Goal: Obtain resource: Download file/media

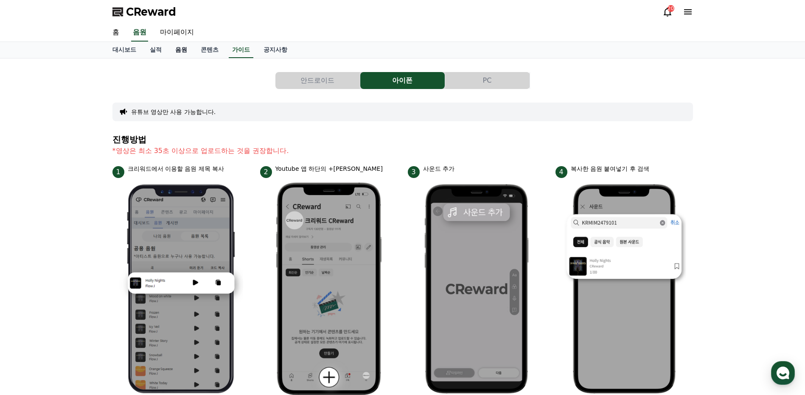
click at [182, 49] on link "음원" at bounding box center [180, 50] width 25 height 16
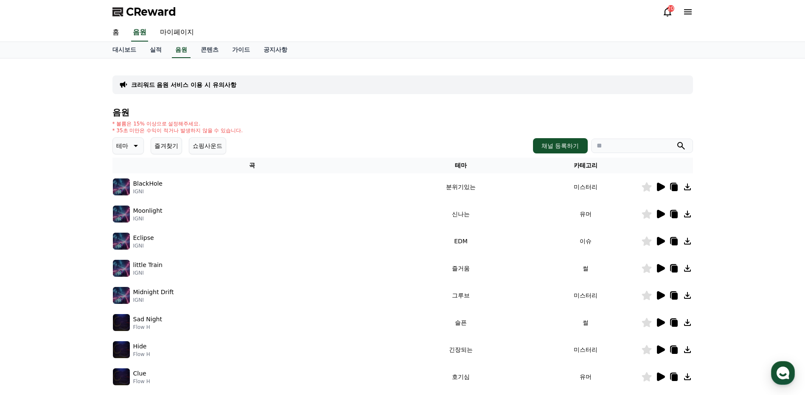
click at [659, 215] on icon at bounding box center [661, 214] width 8 height 8
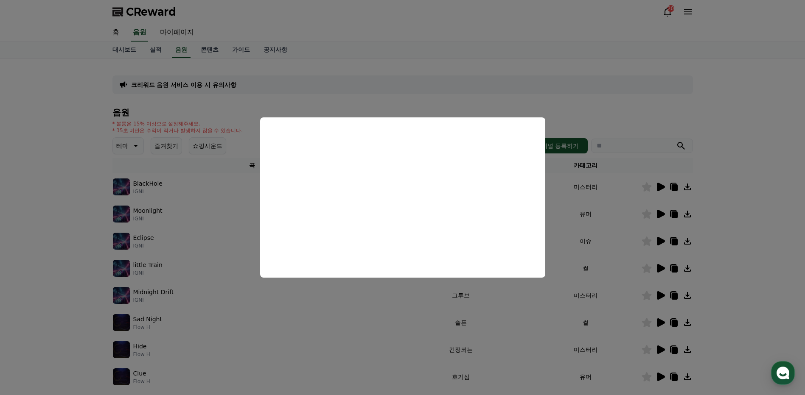
click at [743, 204] on button "close modal" at bounding box center [402, 197] width 805 height 395
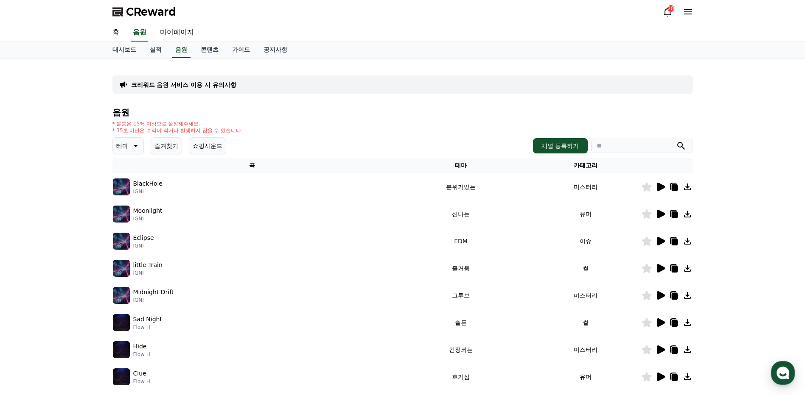
click at [658, 188] on icon at bounding box center [661, 187] width 8 height 8
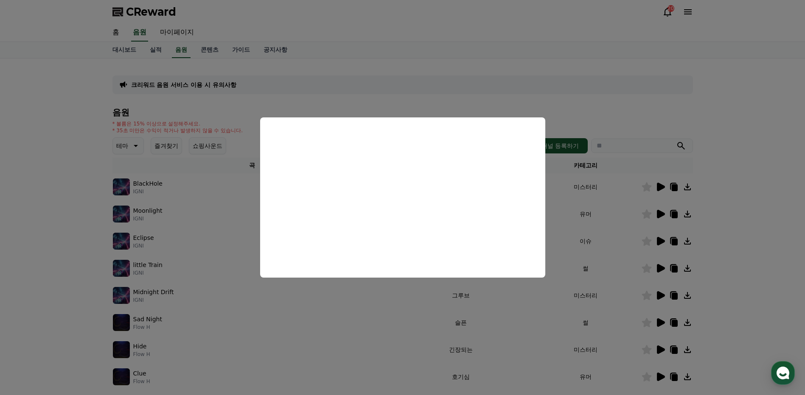
click at [748, 203] on button "close modal" at bounding box center [402, 197] width 805 height 395
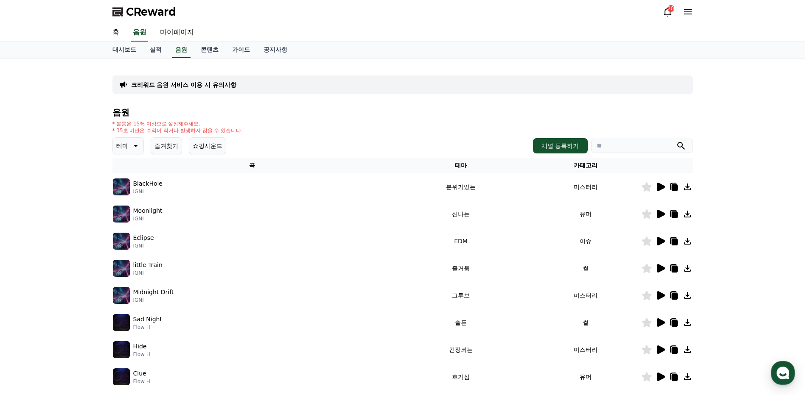
click at [661, 243] on icon at bounding box center [661, 241] width 8 height 8
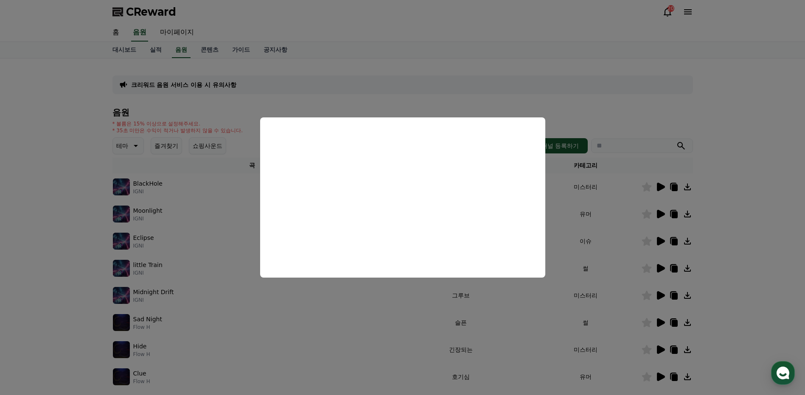
click at [745, 243] on button "close modal" at bounding box center [402, 197] width 805 height 395
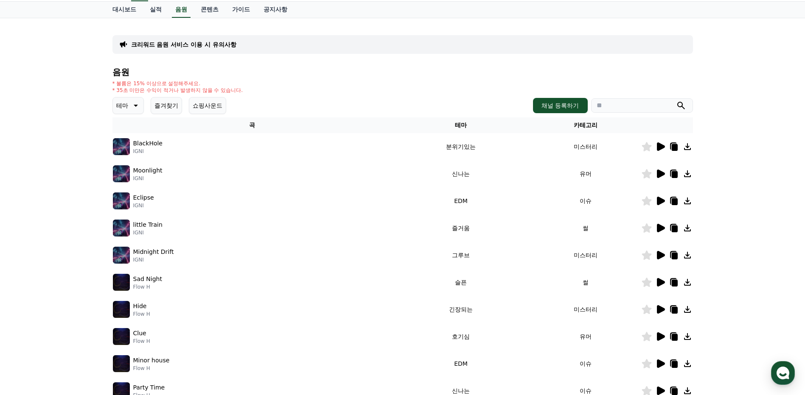
scroll to position [85, 0]
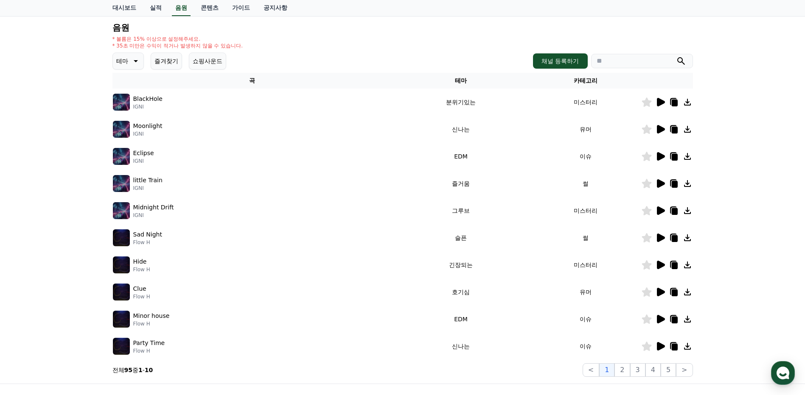
click at [660, 185] on icon at bounding box center [661, 183] width 8 height 8
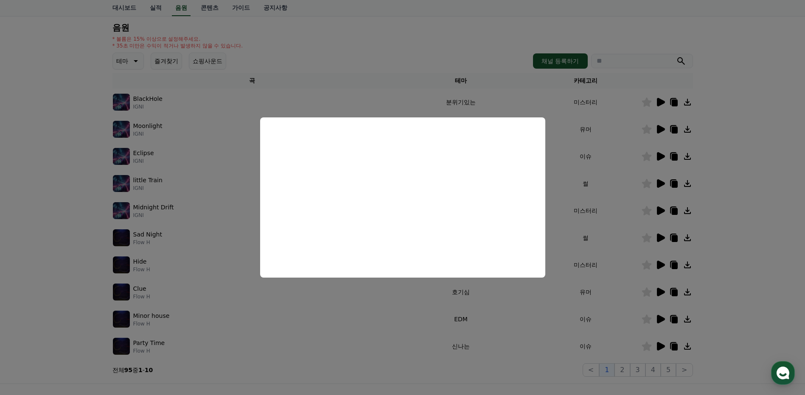
click at [749, 206] on button "close modal" at bounding box center [402, 197] width 805 height 395
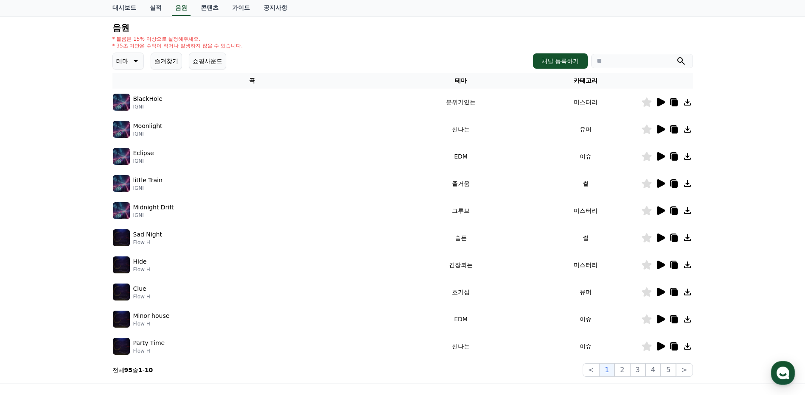
click at [688, 185] on icon at bounding box center [687, 184] width 10 height 10
